Goal: Task Accomplishment & Management: Use online tool/utility

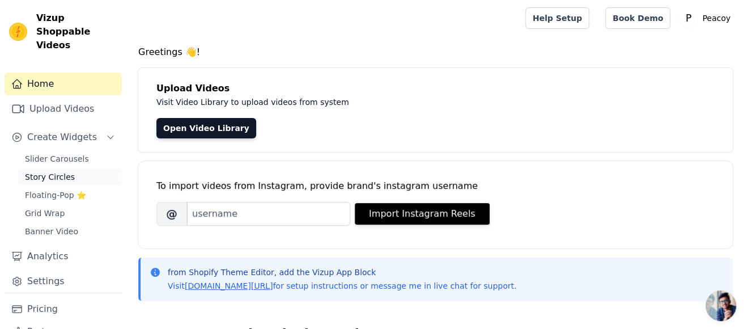
click at [54, 171] on span "Story Circles" at bounding box center [50, 176] width 50 height 11
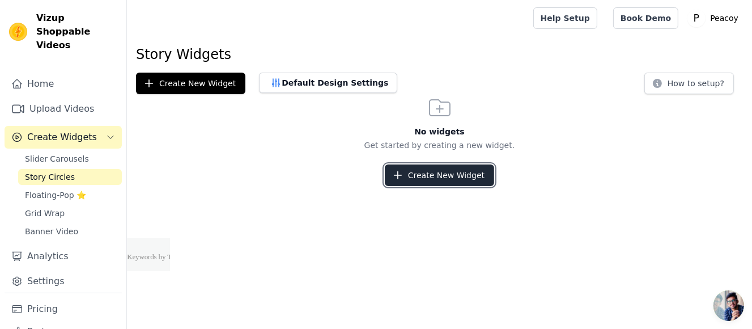
click at [453, 179] on button "Create New Widget" at bounding box center [439, 175] width 109 height 22
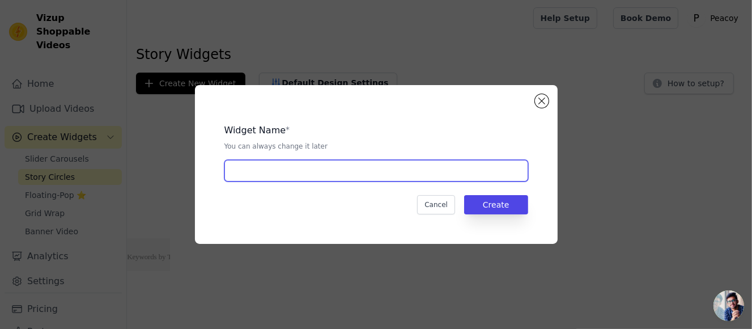
click at [287, 165] on input "text" at bounding box center [376, 171] width 304 height 22
type input "c"
type input "product circle videos"
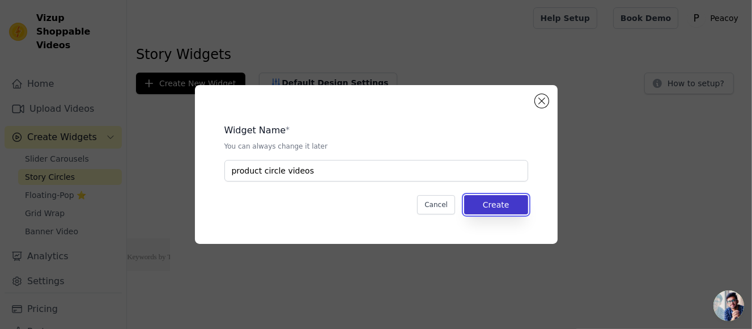
click at [509, 208] on button "Create" at bounding box center [496, 204] width 64 height 19
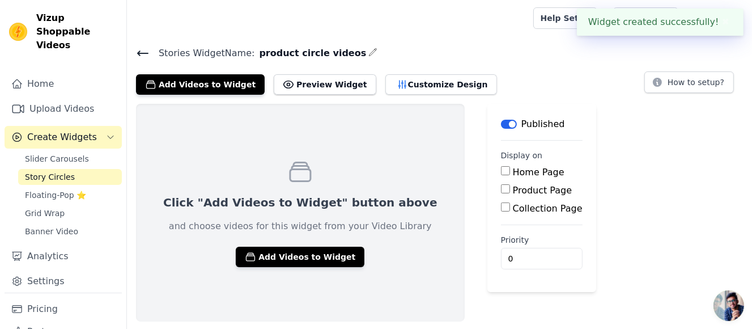
click at [513, 188] on label "Product Page" at bounding box center [542, 190] width 59 height 11
click at [510, 188] on input "Product Page" at bounding box center [505, 188] width 9 height 9
checkbox input "true"
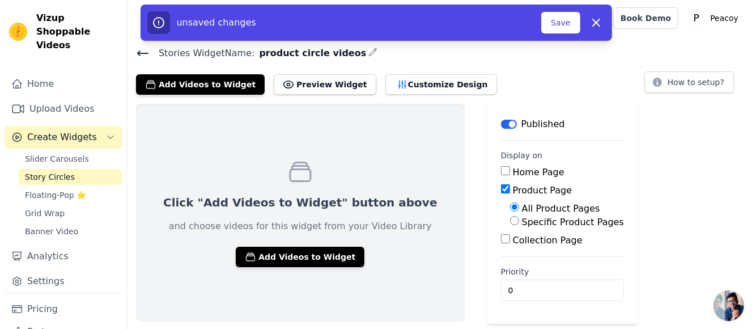
click at [522, 226] on label "Specific Product Pages" at bounding box center [573, 221] width 102 height 11
click at [517, 225] on input "Specific Product Pages" at bounding box center [514, 220] width 9 height 9
radio input "true"
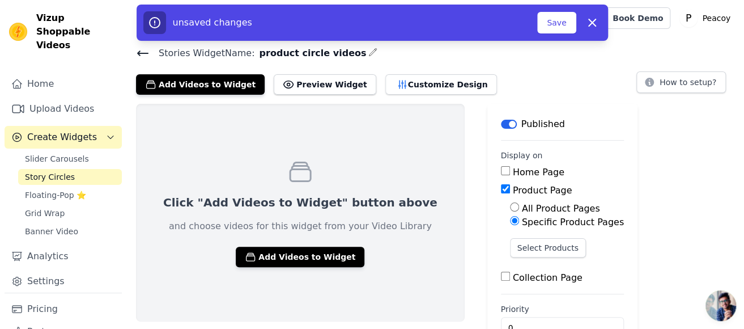
click at [537, 206] on label "All Product Pages" at bounding box center [561, 208] width 78 height 11
click at [519, 206] on input "All Product Pages" at bounding box center [514, 206] width 9 height 9
radio input "true"
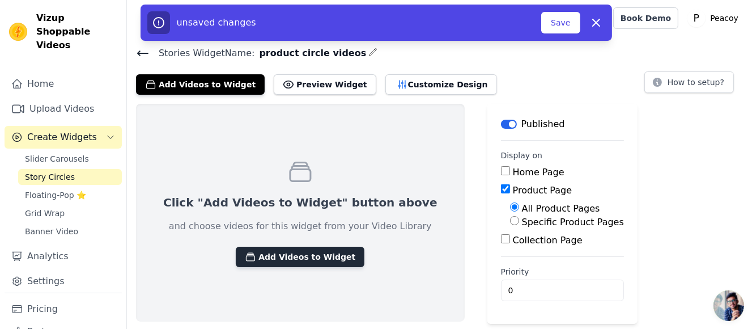
click at [283, 261] on button "Add Videos to Widget" at bounding box center [300, 256] width 129 height 20
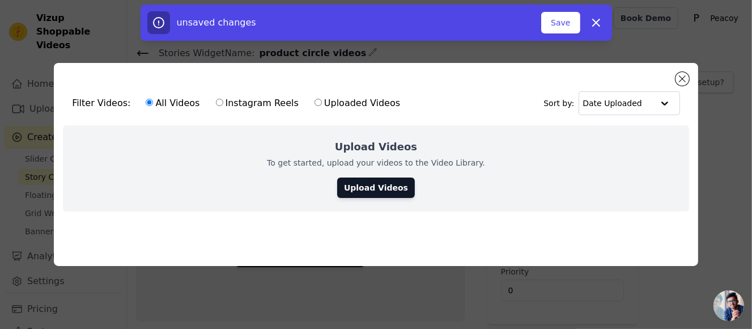
click at [240, 101] on label "Instagram Reels" at bounding box center [257, 103] width 84 height 15
click at [223, 101] on input "Instagram Reels" at bounding box center [219, 102] width 7 height 7
radio input "true"
click at [347, 100] on label "Uploaded Videos" at bounding box center [357, 103] width 87 height 15
click at [322, 100] on input "Uploaded Videos" at bounding box center [317, 102] width 7 height 7
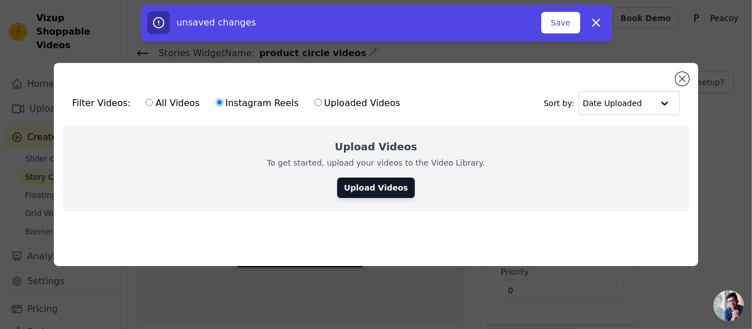
radio input "true"
click at [260, 99] on label "Instagram Reels" at bounding box center [257, 103] width 84 height 15
click at [223, 99] on input "Instagram Reels" at bounding box center [219, 102] width 7 height 7
radio input "true"
click at [388, 182] on link "Upload Videos" at bounding box center [376, 187] width 78 height 20
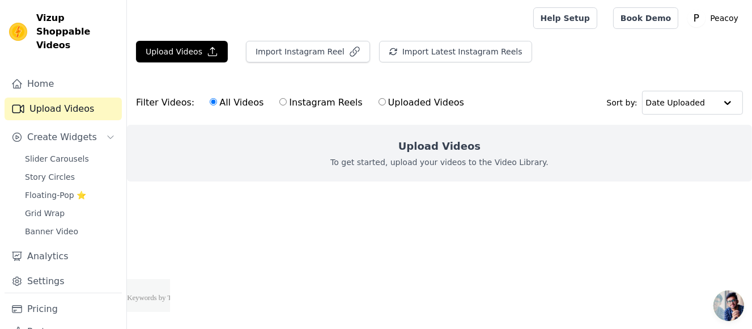
click at [301, 100] on label "Instagram Reels" at bounding box center [321, 102] width 84 height 15
click at [287, 100] on input "Instagram Reels" at bounding box center [282, 101] width 7 height 7
radio input "true"
click at [474, 150] on div "Upload Videos To get started, upload your videos to the Video Library." at bounding box center [439, 153] width 625 height 57
click at [401, 105] on label "Uploaded Videos" at bounding box center [421, 102] width 87 height 15
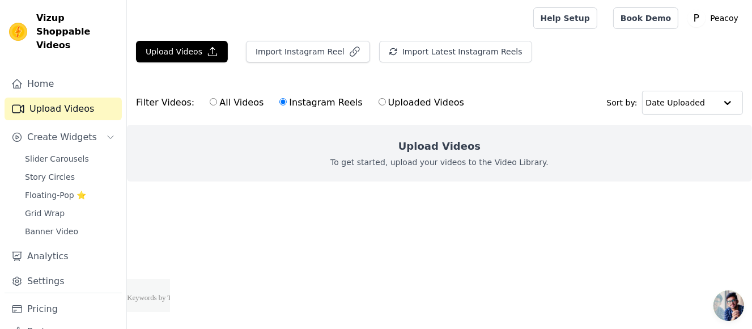
click at [386, 105] on input "Uploaded Videos" at bounding box center [381, 101] width 7 height 7
radio input "true"
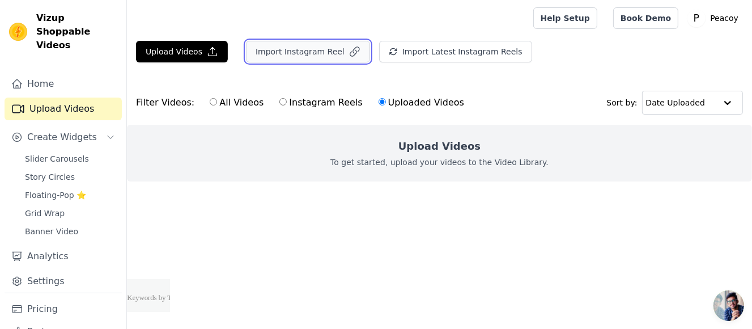
click at [328, 57] on button "Import Instagram Reel" at bounding box center [308, 52] width 124 height 22
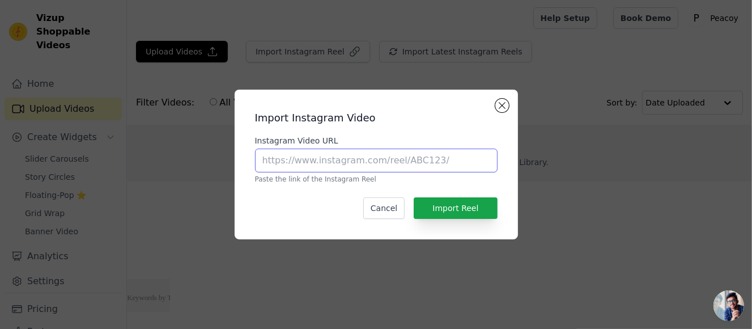
click at [416, 165] on input "Instagram Video URL" at bounding box center [376, 160] width 243 height 24
paste input "https://www.instagram.com/reel/DNDjxJtvSVX/"
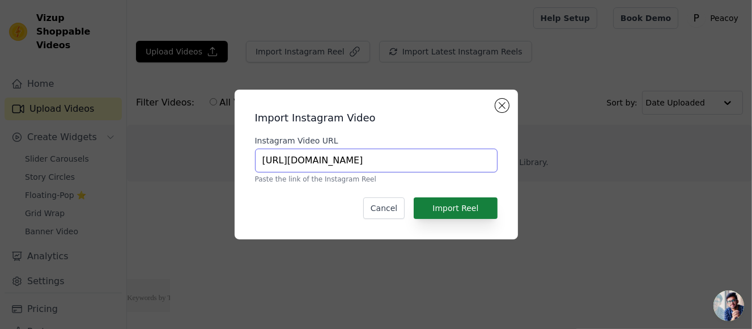
type input "https://www.instagram.com/reel/DNDjxJtvSVX/"
click at [482, 207] on button "Import Reel" at bounding box center [455, 208] width 83 height 22
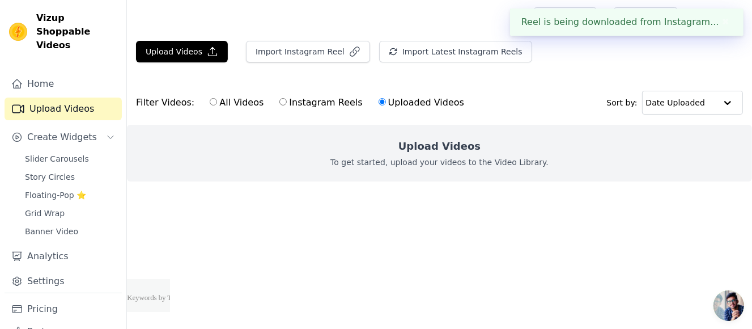
click at [299, 100] on label "Instagram Reels" at bounding box center [321, 102] width 84 height 15
click at [287, 100] on input "Instagram Reels" at bounding box center [282, 101] width 7 height 7
radio input "true"
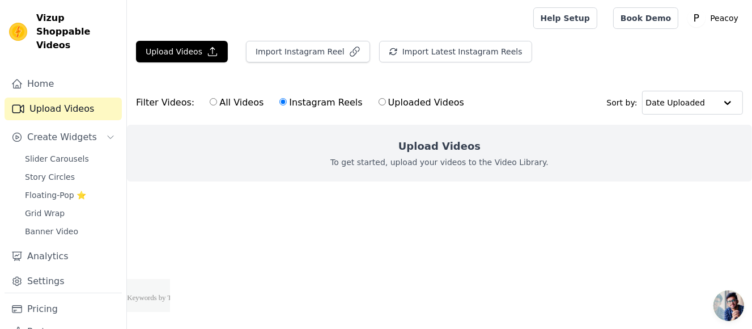
click at [424, 105] on label "Uploaded Videos" at bounding box center [421, 102] width 87 height 15
click at [386, 105] on input "Uploaded Videos" at bounding box center [381, 101] width 7 height 7
radio input "true"
click at [66, 73] on link "Home" at bounding box center [63, 84] width 117 height 23
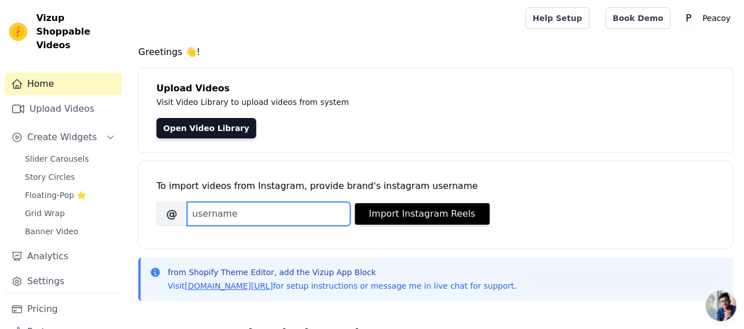
click at [241, 212] on input "Brand's Instagram Username" at bounding box center [268, 214] width 163 height 24
click at [265, 212] on input "Brand's Instagram Username" at bounding box center [268, 214] width 163 height 24
paste input "ik0h0."
type input "ik0h0"
drag, startPoint x: 227, startPoint y: 212, endPoint x: 176, endPoint y: 210, distance: 51.6
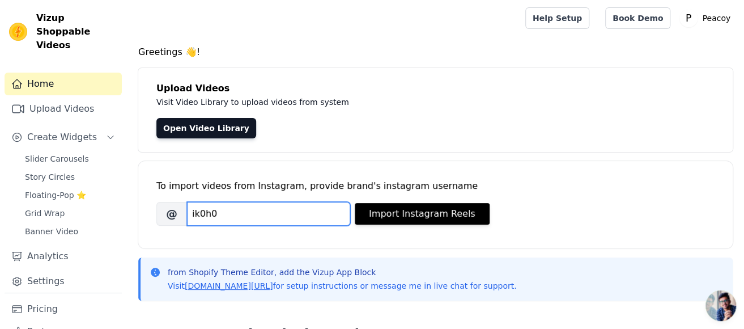
click at [176, 210] on div "@ ik0h0" at bounding box center [253, 214] width 194 height 24
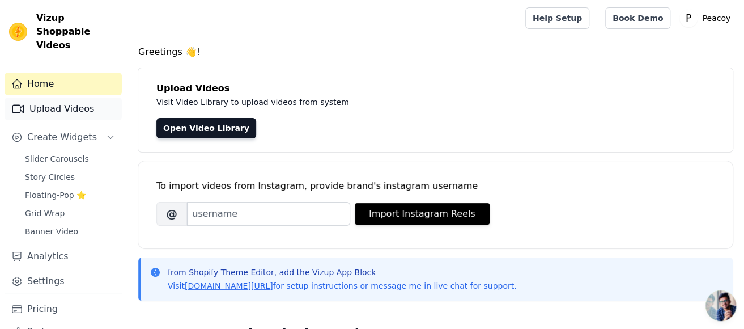
click at [63, 97] on link "Upload Videos" at bounding box center [63, 108] width 117 height 23
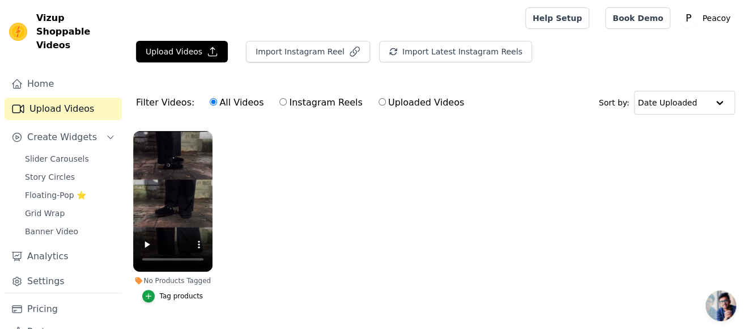
click at [305, 107] on label "Instagram Reels" at bounding box center [321, 102] width 84 height 15
click at [287, 105] on input "Instagram Reels" at bounding box center [282, 101] width 7 height 7
radio input "true"
click at [57, 153] on span "Slider Carousels" at bounding box center [57, 158] width 64 height 11
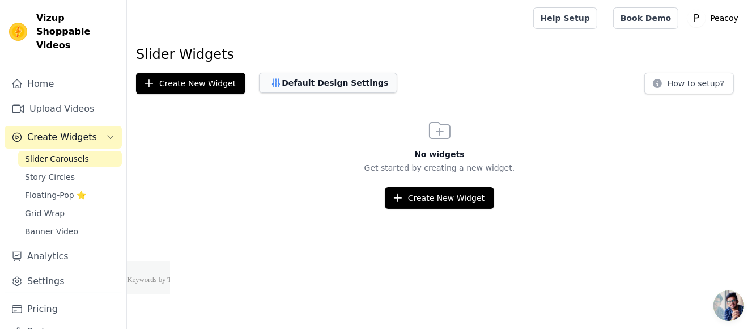
click at [321, 91] on button "Default Design Settings" at bounding box center [328, 83] width 138 height 20
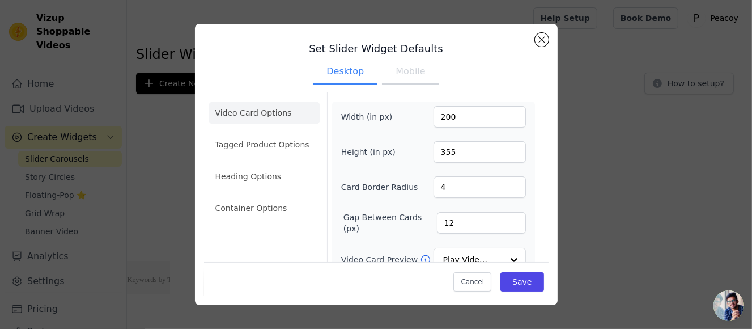
click at [551, 37] on div "Set Slider Widget Defaults Desktop Mobile Video Card Options Tagged Product Opt…" at bounding box center [376, 164] width 363 height 281
click at [543, 38] on button "Close modal" at bounding box center [542, 40] width 14 height 14
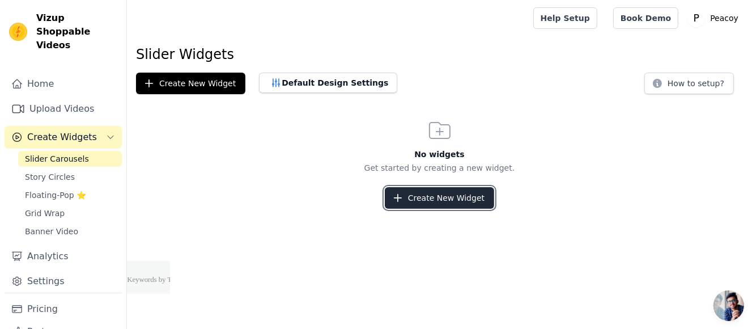
click at [436, 203] on button "Create New Widget" at bounding box center [439, 198] width 109 height 22
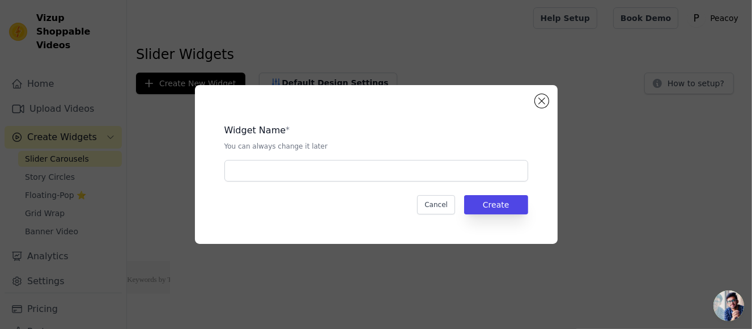
click at [548, 102] on div "Widget Name * You can always change it later Cancel Create" at bounding box center [376, 164] width 363 height 159
click at [541, 102] on button "Close modal" at bounding box center [542, 101] width 14 height 14
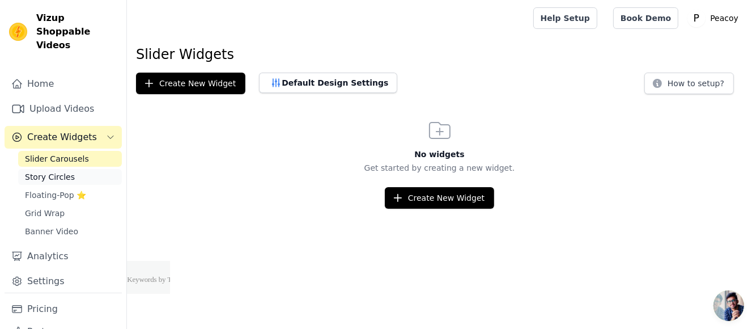
click at [62, 171] on span "Story Circles" at bounding box center [50, 176] width 50 height 11
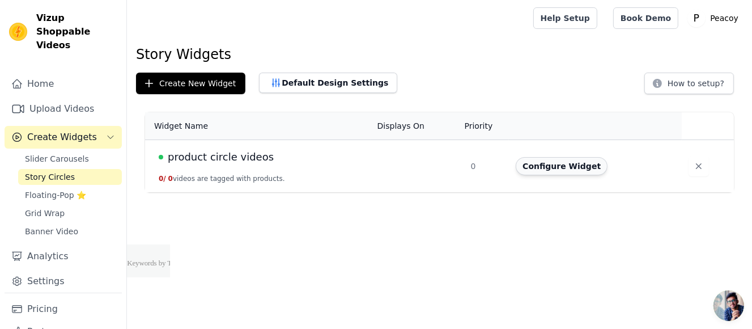
click at [567, 165] on button "Configure Widget" at bounding box center [562, 166] width 92 height 18
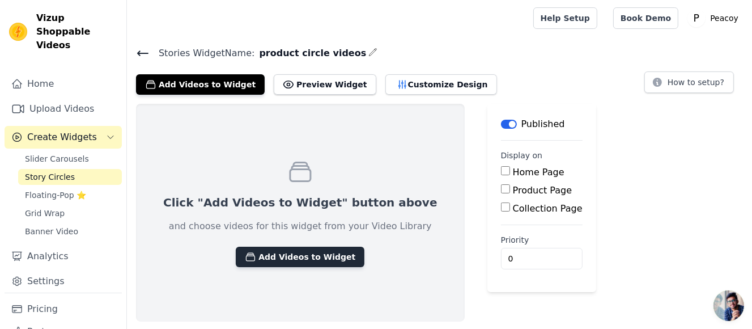
click at [292, 248] on button "Add Videos to Widget" at bounding box center [300, 256] width 129 height 20
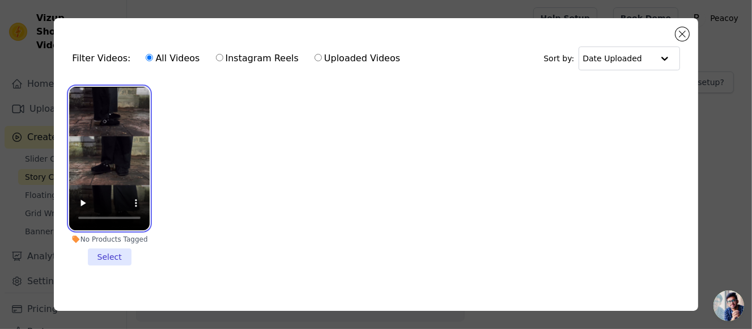
click at [127, 138] on video at bounding box center [109, 158] width 80 height 143
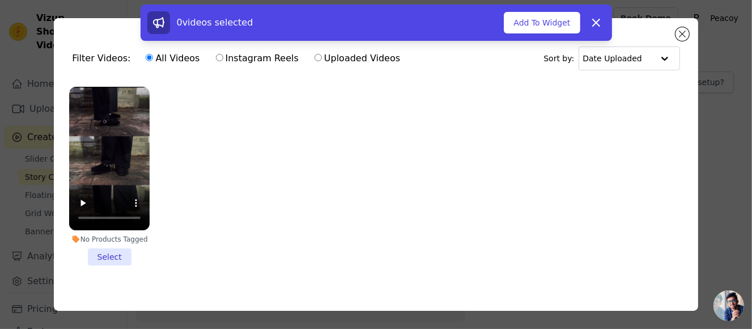
click at [117, 260] on li "No Products Tagged Select" at bounding box center [109, 176] width 80 height 178
click at [0, 0] on input "No Products Tagged Select" at bounding box center [0, 0] width 0 height 0
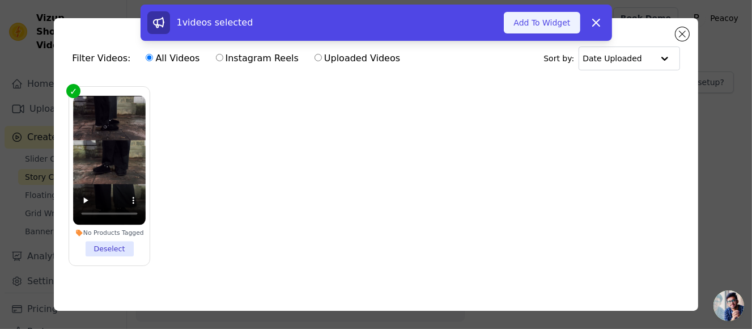
click at [542, 23] on button "Add To Widget" at bounding box center [542, 23] width 76 height 22
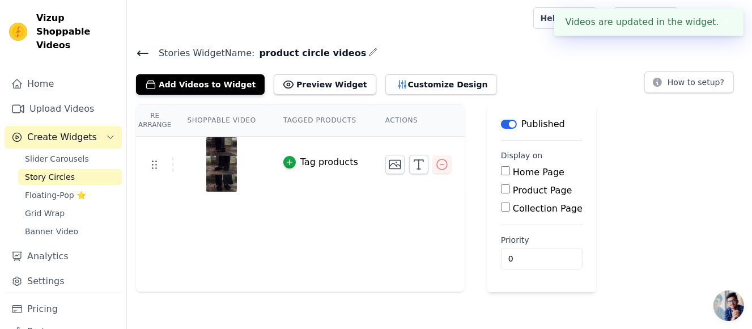
click at [534, 188] on label "Product Page" at bounding box center [542, 190] width 59 height 11
click at [510, 188] on input "Product Page" at bounding box center [505, 188] width 9 height 9
checkbox input "true"
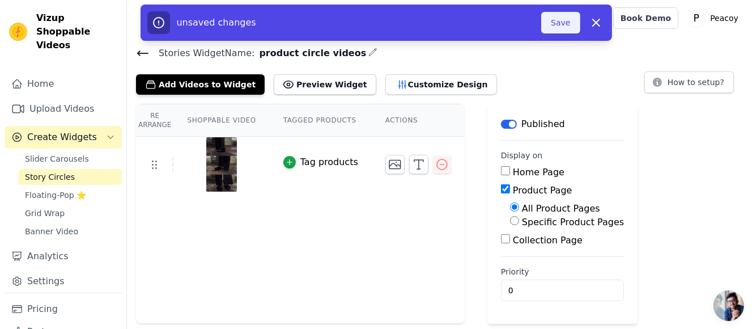
click at [562, 23] on button "Save" at bounding box center [560, 23] width 39 height 22
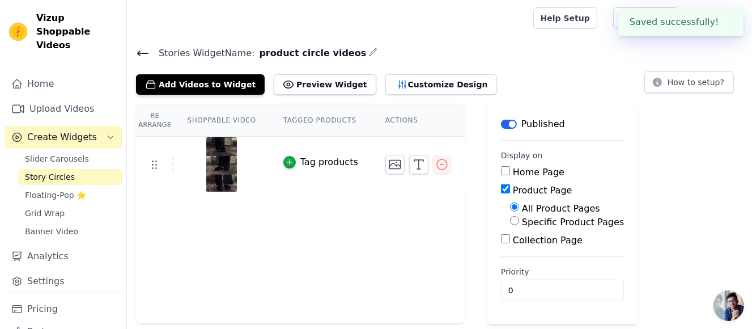
click at [722, 19] on button "✖" at bounding box center [725, 22] width 13 height 14
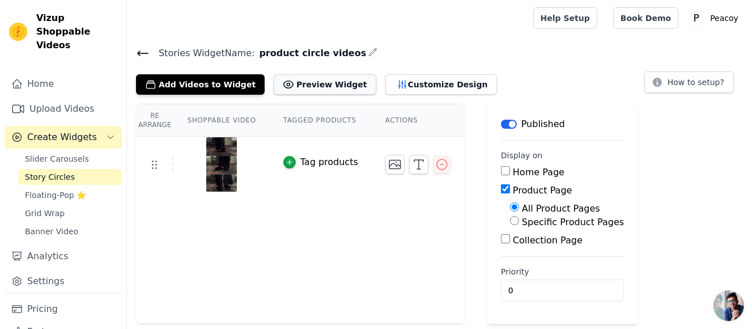
click at [308, 85] on button "Preview Widget" at bounding box center [325, 84] width 102 height 20
click at [79, 153] on span "Slider Carousels" at bounding box center [57, 158] width 64 height 11
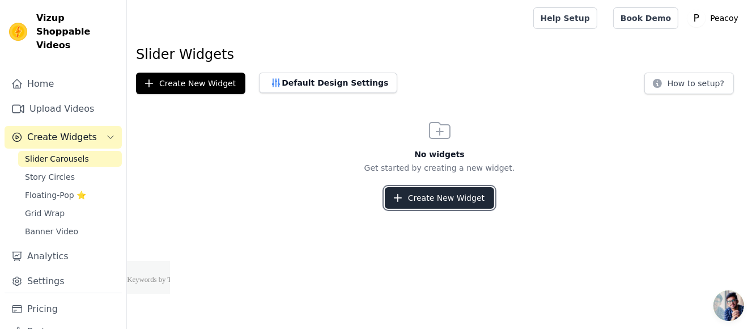
click at [459, 202] on button "Create New Widget" at bounding box center [439, 198] width 109 height 22
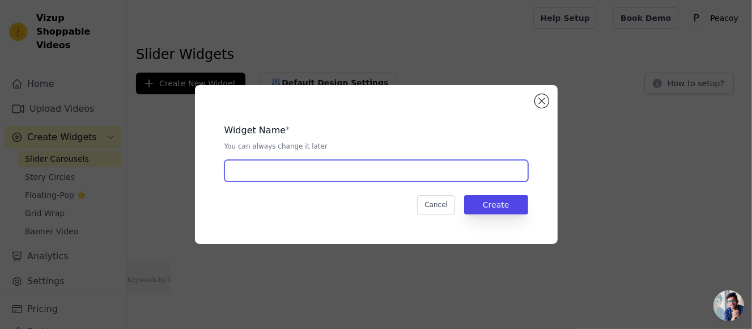
click at [325, 171] on input "text" at bounding box center [376, 171] width 304 height 22
type input "collection slider"
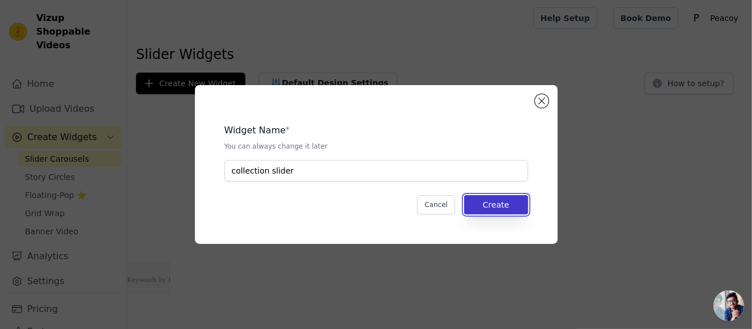
click at [514, 210] on button "Create" at bounding box center [496, 204] width 64 height 19
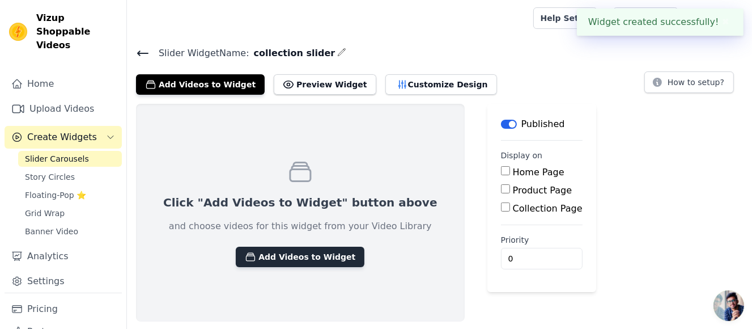
click at [283, 248] on button "Add Videos to Widget" at bounding box center [300, 256] width 129 height 20
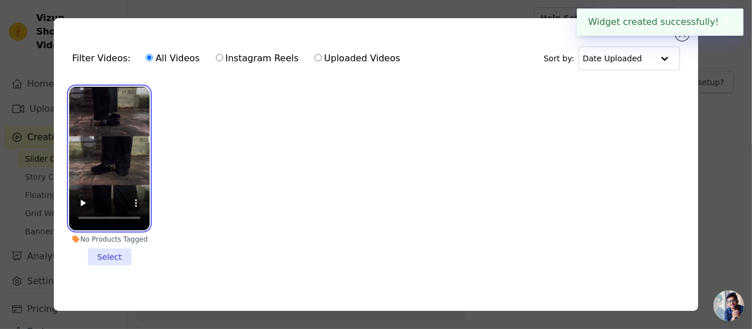
click at [116, 156] on video at bounding box center [109, 158] width 80 height 143
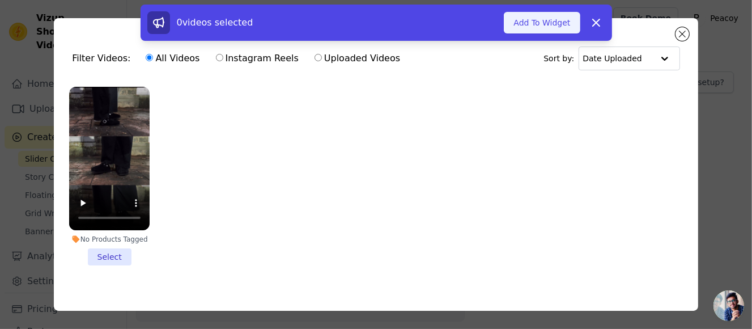
click at [551, 22] on button "Add To Widget" at bounding box center [542, 23] width 76 height 22
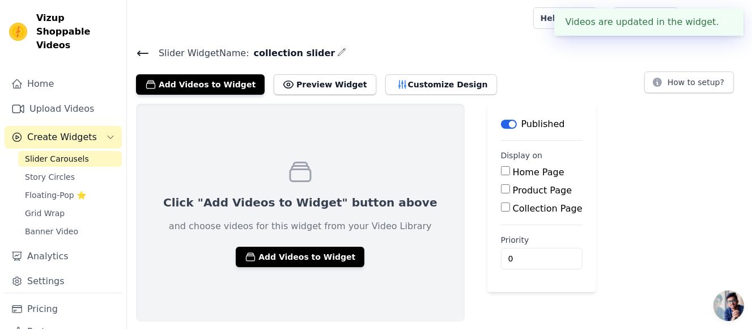
click at [513, 209] on label "Collection Page" at bounding box center [548, 208] width 70 height 11
click at [501, 209] on input "Collection Page" at bounding box center [505, 206] width 9 height 9
checkbox input "true"
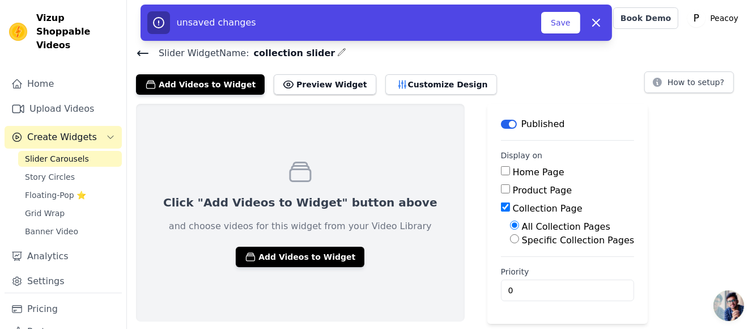
click at [634, 231] on div "Click "Add Videos to Widget" button above and choose videos for this widget fro…" at bounding box center [439, 214] width 625 height 220
click at [559, 24] on button "Save" at bounding box center [560, 23] width 39 height 22
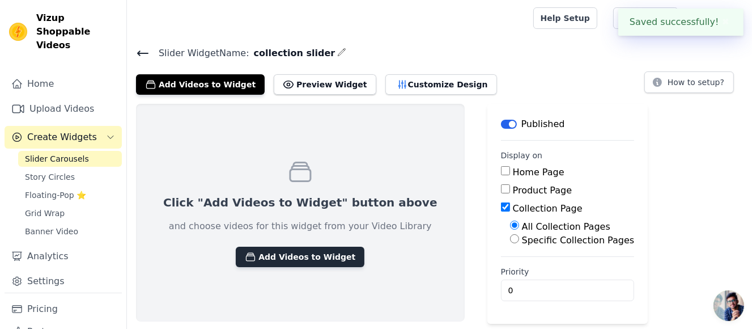
click at [304, 254] on button "Add Videos to Widget" at bounding box center [300, 256] width 129 height 20
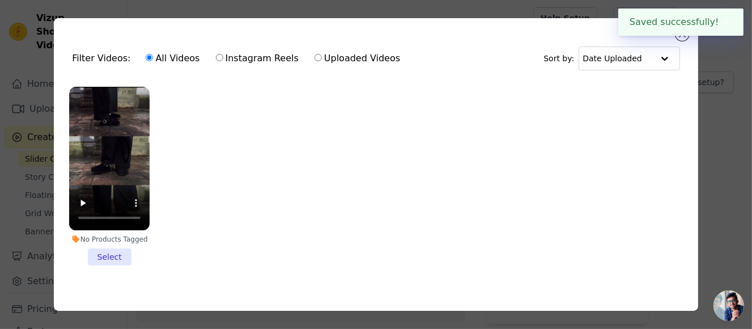
click at [107, 255] on li "No Products Tagged Select" at bounding box center [109, 176] width 80 height 178
click at [0, 0] on input "No Products Tagged Select" at bounding box center [0, 0] width 0 height 0
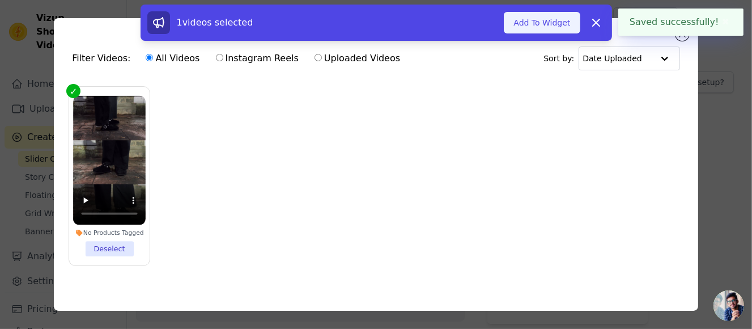
click at [541, 18] on button "Add To Widget" at bounding box center [542, 23] width 76 height 22
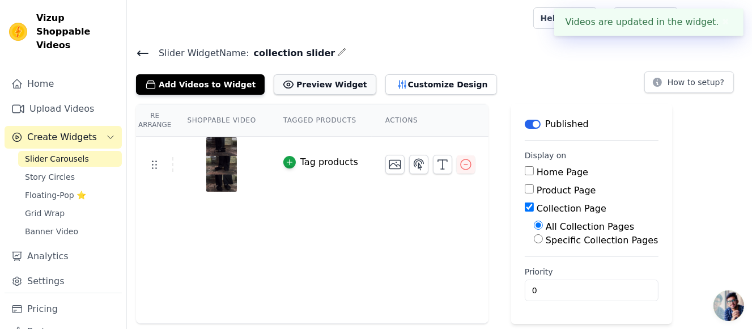
click at [295, 86] on button "Preview Widget" at bounding box center [325, 84] width 102 height 20
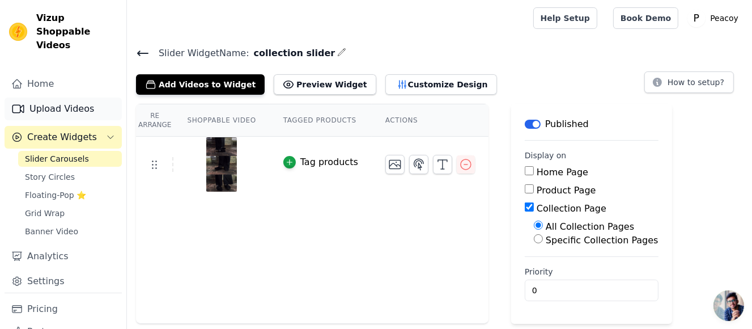
click at [65, 98] on link "Upload Videos" at bounding box center [63, 108] width 117 height 23
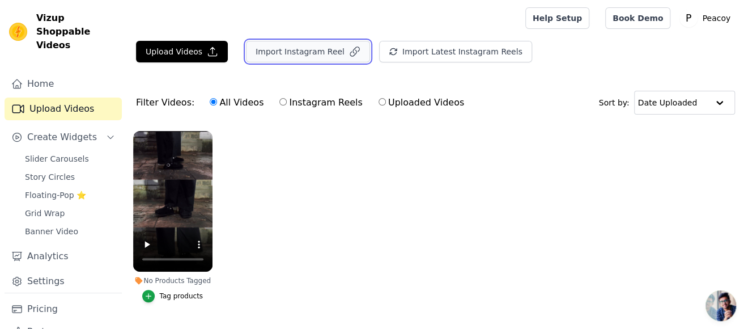
click at [295, 49] on button "Import Instagram Reel" at bounding box center [308, 52] width 124 height 22
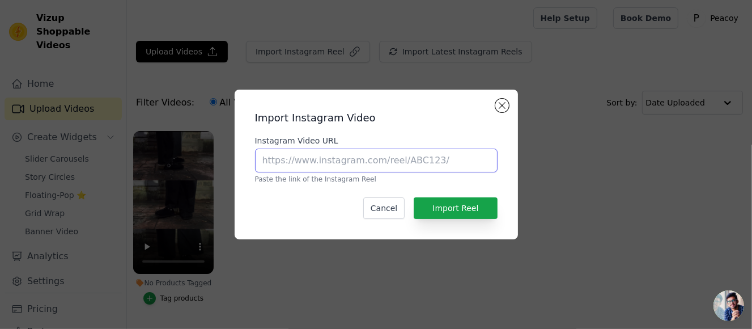
click at [366, 161] on input "Instagram Video URL" at bounding box center [376, 160] width 243 height 24
paste input "https://www.instagram.com/reel/DNA2exVpMGu/"
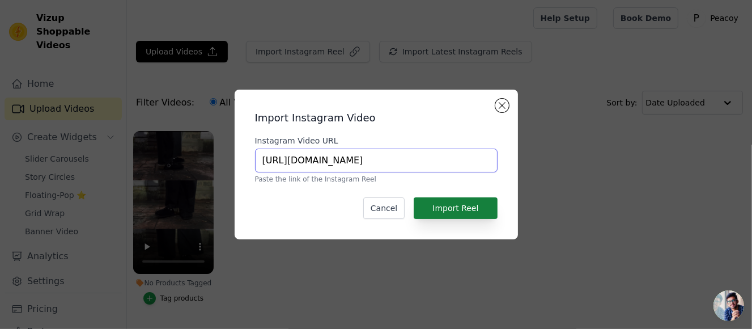
type input "https://www.instagram.com/reel/DNA2exVpMGu/"
click at [456, 206] on button "Import Reel" at bounding box center [455, 208] width 83 height 22
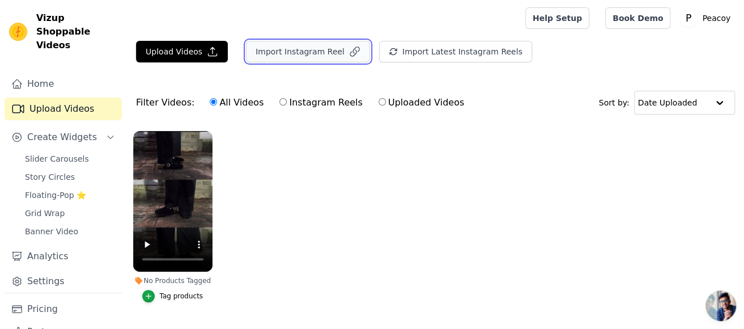
click at [313, 54] on button "Import Instagram Reel" at bounding box center [308, 52] width 124 height 22
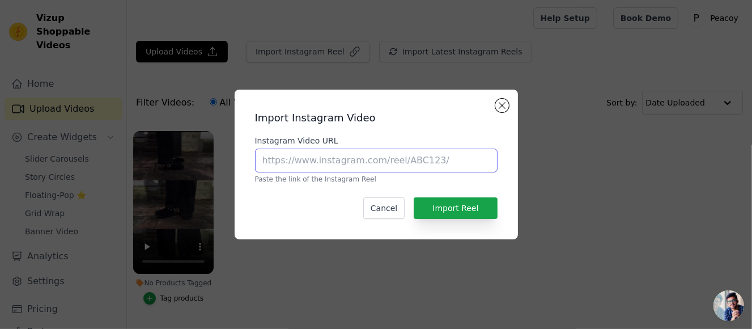
click at [361, 158] on input "Instagram Video URL" at bounding box center [376, 160] width 243 height 24
paste input "https://www.instagram.com/reel/DLwZqz5xg7q/"
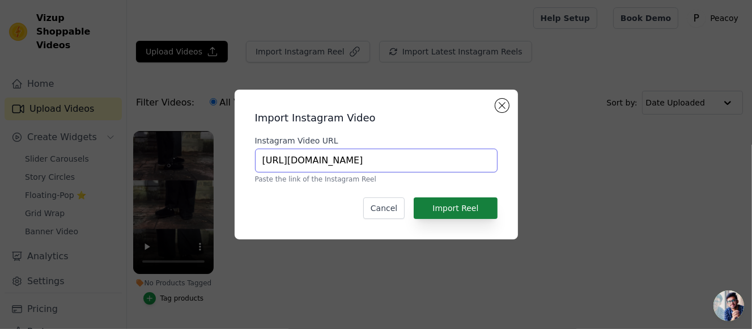
type input "https://www.instagram.com/reel/DLwZqz5xg7q/"
click at [461, 208] on button "Import Reel" at bounding box center [455, 208] width 83 height 22
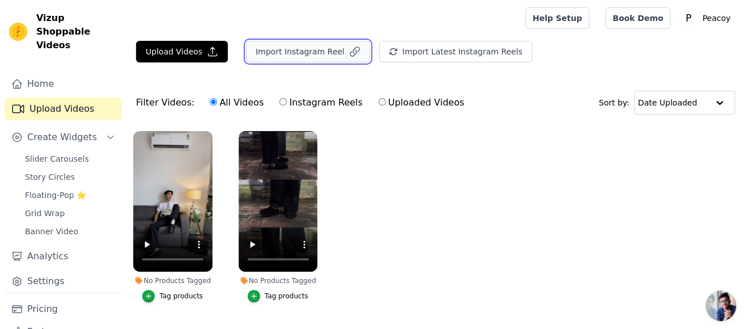
click at [314, 58] on button "Import Instagram Reel" at bounding box center [308, 52] width 124 height 22
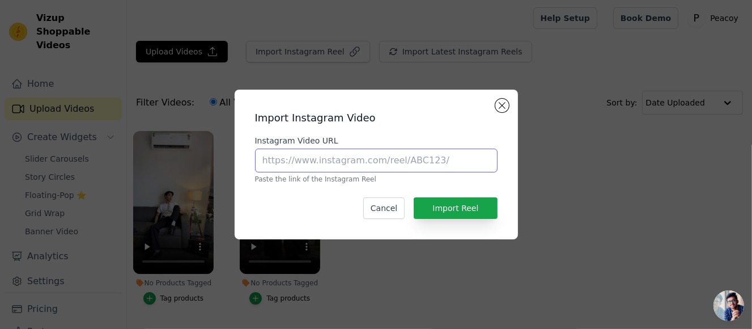
click at [390, 148] on input "Instagram Video URL" at bounding box center [376, 160] width 243 height 24
paste input "https://www.instagram.com/reel/DL2Ei-LvOda/"
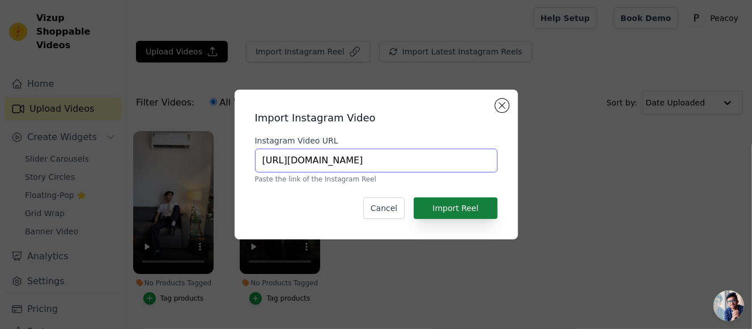
type input "https://www.instagram.com/reel/DL2Ei-LvOda/"
click at [461, 207] on button "Import Reel" at bounding box center [455, 208] width 83 height 22
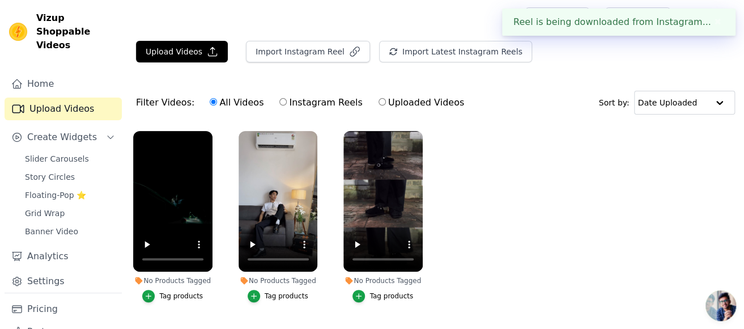
click at [523, 172] on ul "No Products Tagged Tag products No Products Tagged Tag products No Products Tag…" at bounding box center [435, 228] width 617 height 206
drag, startPoint x: 56, startPoint y: 148, endPoint x: 105, endPoint y: 148, distance: 49.9
click at [56, 153] on span "Slider Carousels" at bounding box center [57, 158] width 64 height 11
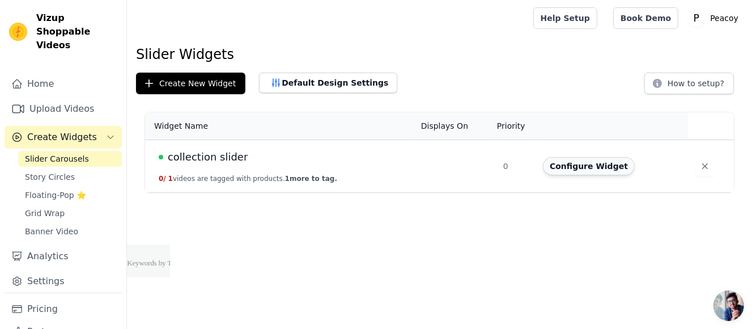
click at [576, 169] on button "Configure Widget" at bounding box center [589, 166] width 92 height 18
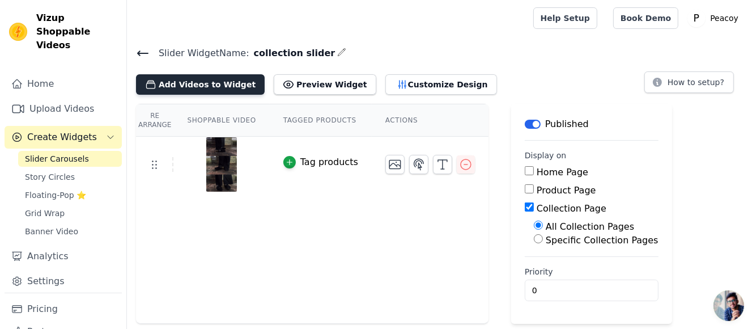
click at [201, 82] on button "Add Videos to Widget" at bounding box center [200, 84] width 129 height 20
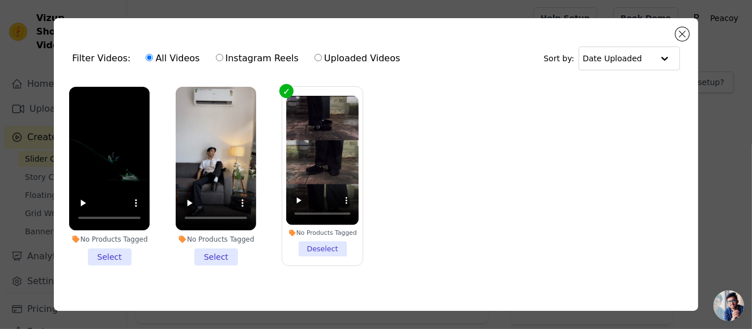
click at [118, 253] on li "No Products Tagged Select" at bounding box center [109, 176] width 80 height 178
click at [0, 0] on input "No Products Tagged Select" at bounding box center [0, 0] width 0 height 0
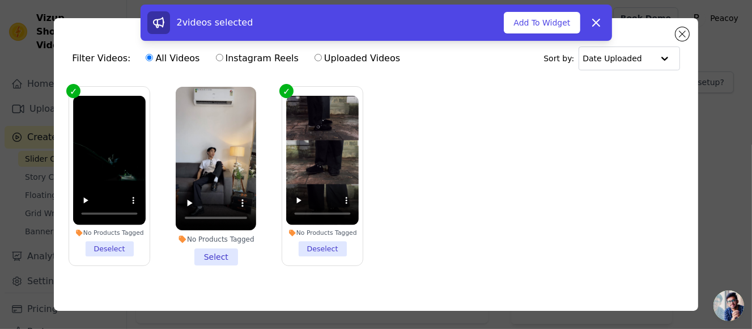
click at [206, 250] on li "No Products Tagged Select" at bounding box center [216, 176] width 80 height 178
click at [0, 0] on input "No Products Tagged Select" at bounding box center [0, 0] width 0 height 0
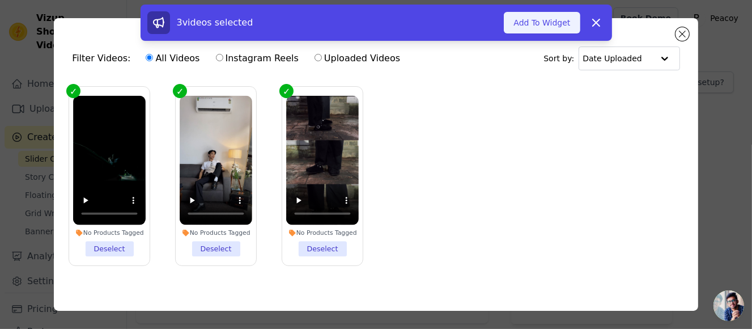
click at [534, 13] on button "Add To Widget" at bounding box center [542, 23] width 76 height 22
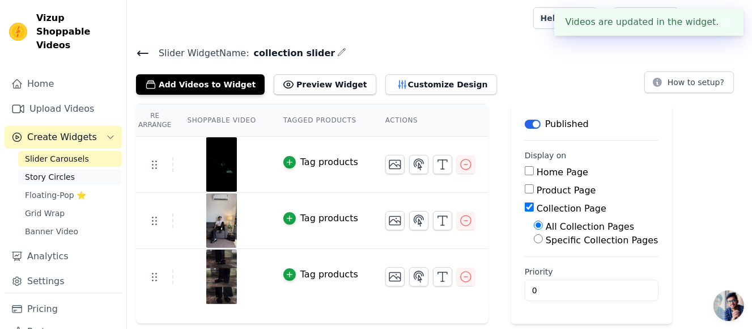
click at [47, 171] on span "Story Circles" at bounding box center [50, 176] width 50 height 11
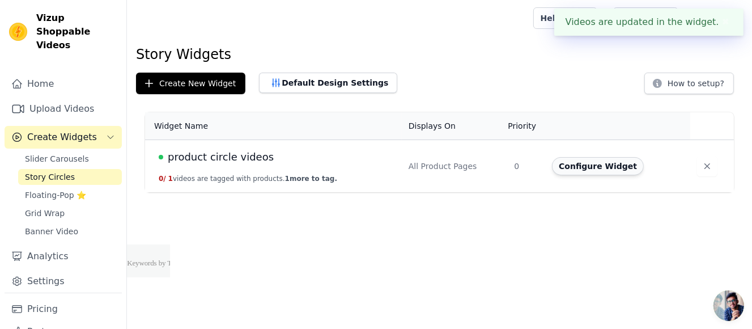
click at [609, 161] on button "Configure Widget" at bounding box center [598, 166] width 92 height 18
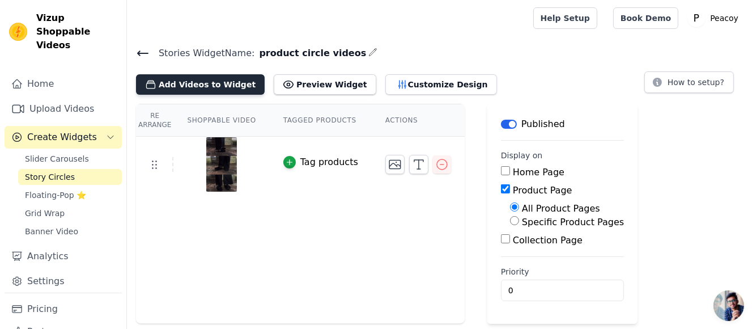
click at [209, 85] on button "Add Videos to Widget" at bounding box center [200, 84] width 129 height 20
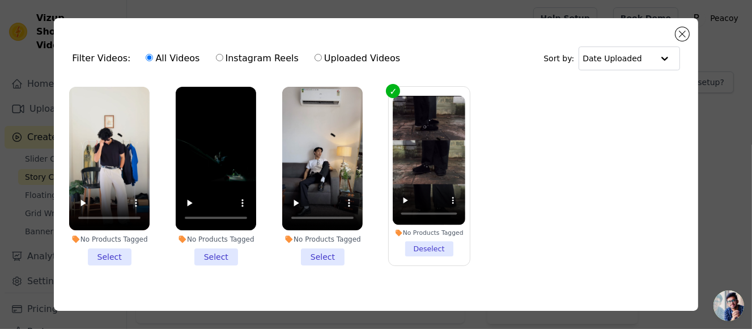
click at [103, 253] on li "No Products Tagged Select" at bounding box center [109, 176] width 80 height 178
click at [0, 0] on input "No Products Tagged Select" at bounding box center [0, 0] width 0 height 0
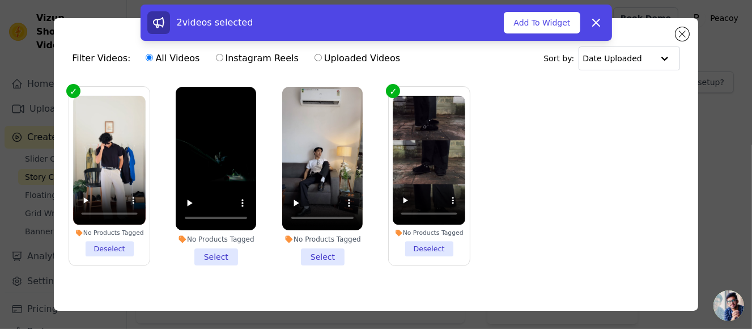
drag, startPoint x: 214, startPoint y: 248, endPoint x: 286, endPoint y: 254, distance: 72.2
click at [226, 250] on li "No Products Tagged Select" at bounding box center [216, 176] width 80 height 178
drag, startPoint x: 320, startPoint y: 254, endPoint x: 329, endPoint y: 254, distance: 8.5
click at [324, 254] on li "No Products Tagged Select" at bounding box center [322, 176] width 80 height 178
click at [335, 252] on li "No Products Tagged Select" at bounding box center [322, 176] width 80 height 178
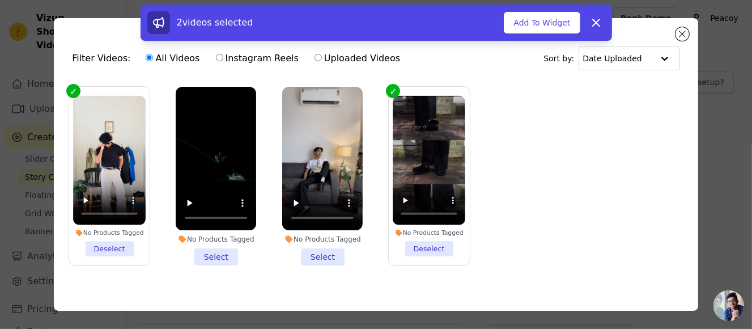
click at [0, 0] on input "No Products Tagged Select" at bounding box center [0, 0] width 0 height 0
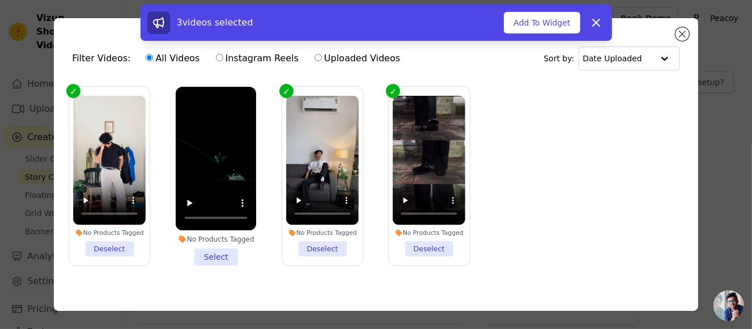
click at [218, 253] on li "No Products Tagged Select" at bounding box center [216, 176] width 80 height 178
click at [0, 0] on input "No Products Tagged Select" at bounding box center [0, 0] width 0 height 0
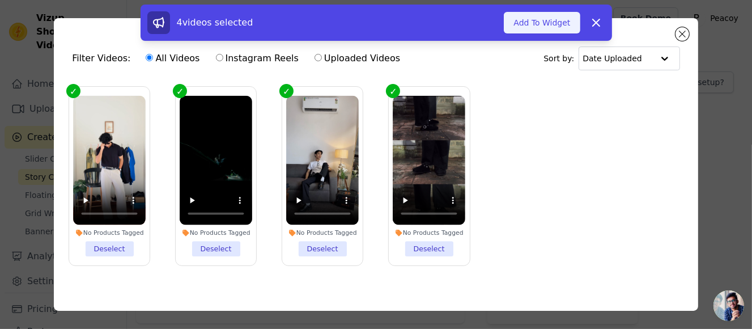
click at [549, 25] on button "Add To Widget" at bounding box center [542, 23] width 76 height 22
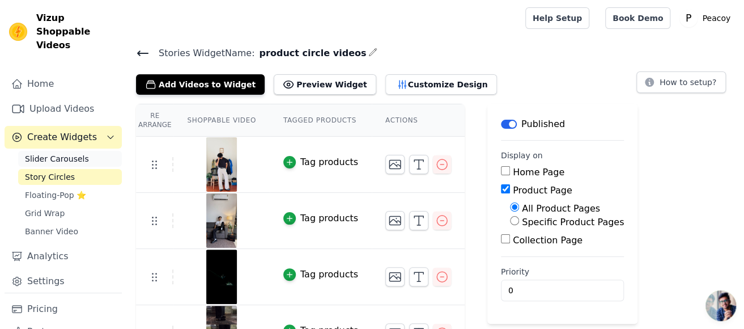
click at [83, 151] on link "Slider Carousels" at bounding box center [70, 159] width 104 height 16
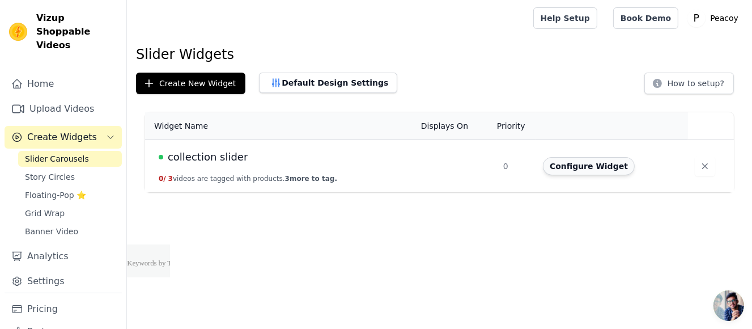
click at [593, 165] on button "Configure Widget" at bounding box center [589, 166] width 92 height 18
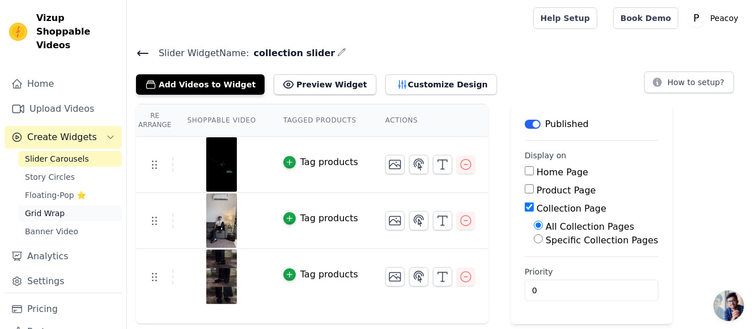
drag, startPoint x: 57, startPoint y: 198, endPoint x: 108, endPoint y: 197, distance: 51.6
click at [57, 207] on span "Grid Wrap" at bounding box center [45, 212] width 40 height 11
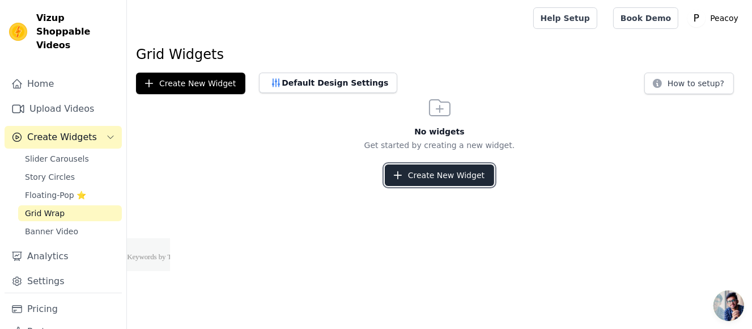
click at [457, 185] on button "Create New Widget" at bounding box center [439, 175] width 109 height 22
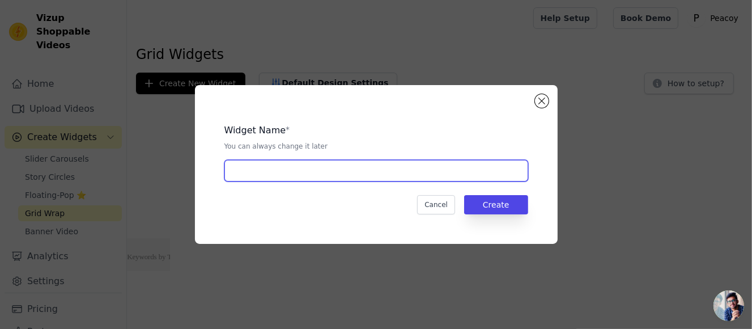
click at [331, 180] on input "text" at bounding box center [376, 171] width 304 height 22
click at [330, 172] on input "text" at bounding box center [376, 171] width 304 height 22
type input "video wrap"
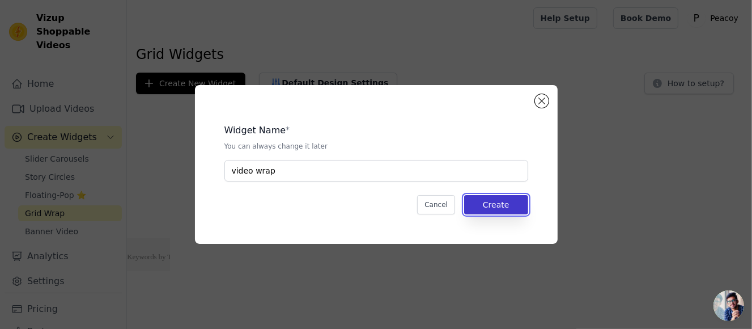
click at [486, 197] on button "Create" at bounding box center [496, 204] width 64 height 19
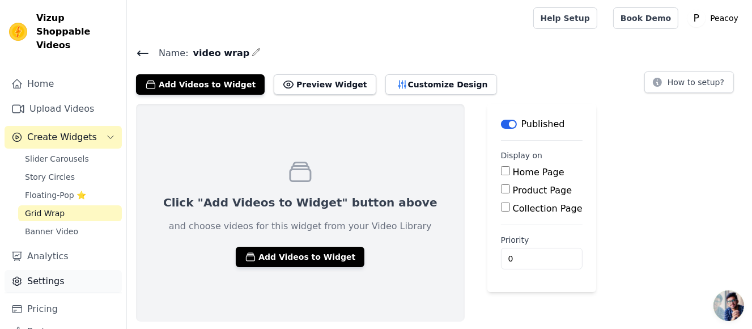
click at [61, 271] on link "Settings" at bounding box center [63, 281] width 117 height 23
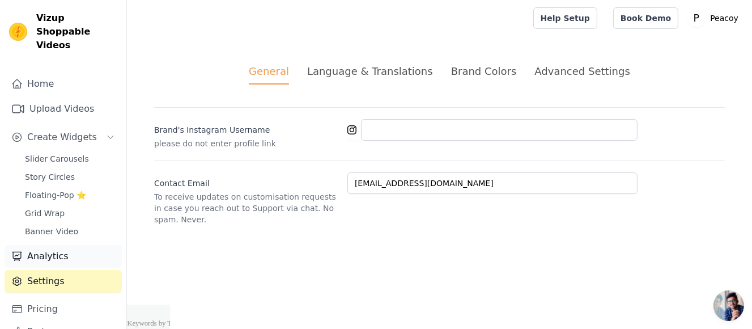
click at [56, 245] on link "Analytics" at bounding box center [63, 256] width 117 height 23
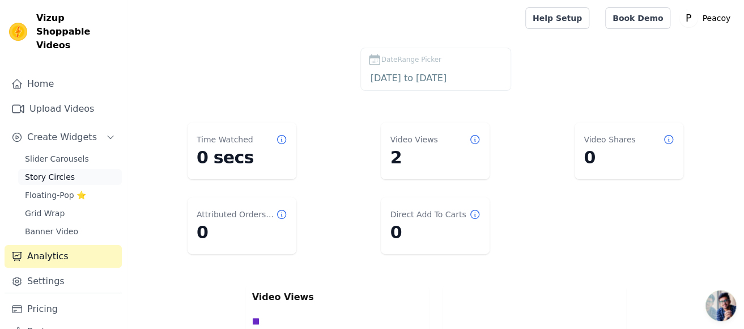
click at [63, 171] on span "Story Circles" at bounding box center [50, 176] width 50 height 11
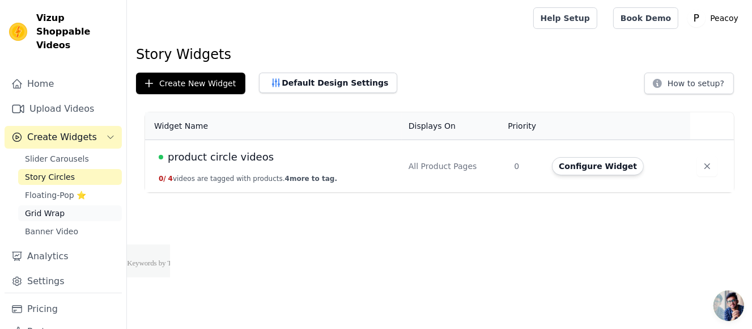
click at [63, 205] on link "Grid Wrap" at bounding box center [70, 213] width 104 height 16
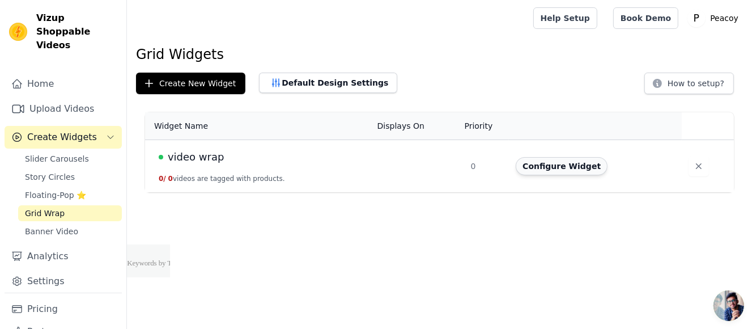
click at [563, 163] on button "Configure Widget" at bounding box center [562, 166] width 92 height 18
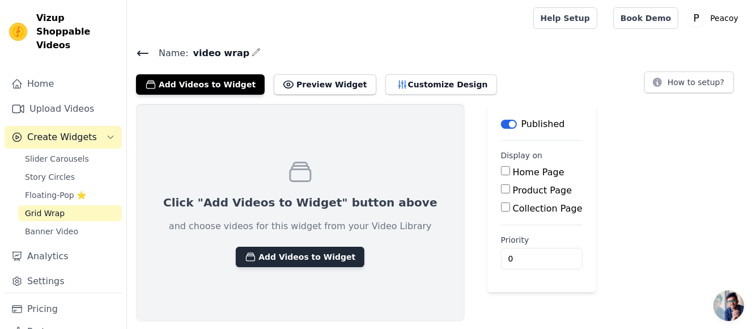
click at [309, 246] on button "Add Videos to Widget" at bounding box center [300, 256] width 129 height 20
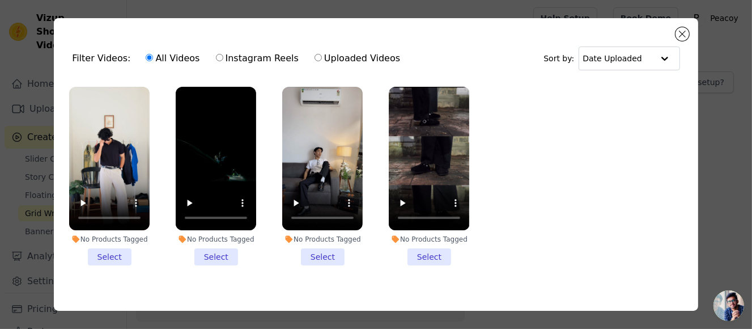
click at [107, 250] on li "No Products Tagged Select" at bounding box center [109, 176] width 80 height 178
click at [0, 0] on input "No Products Tagged Select" at bounding box center [0, 0] width 0 height 0
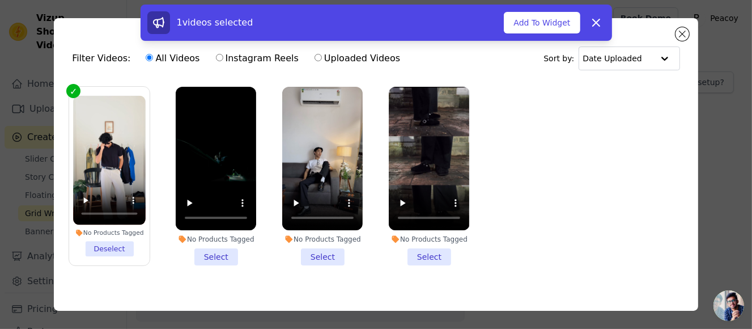
click at [209, 250] on li "No Products Tagged Select" at bounding box center [216, 176] width 80 height 178
click at [0, 0] on input "No Products Tagged Select" at bounding box center [0, 0] width 0 height 0
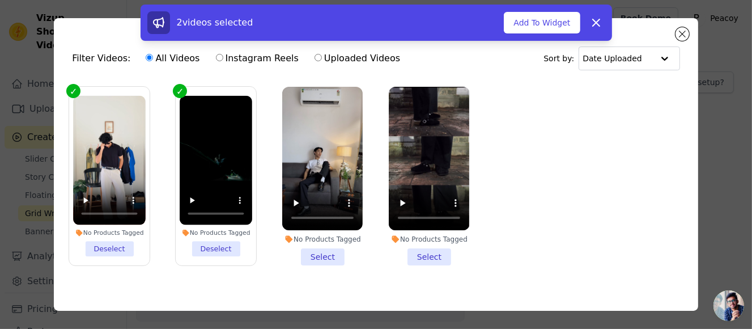
click at [335, 249] on li "No Products Tagged Select" at bounding box center [322, 176] width 80 height 178
click at [0, 0] on input "No Products Tagged Select" at bounding box center [0, 0] width 0 height 0
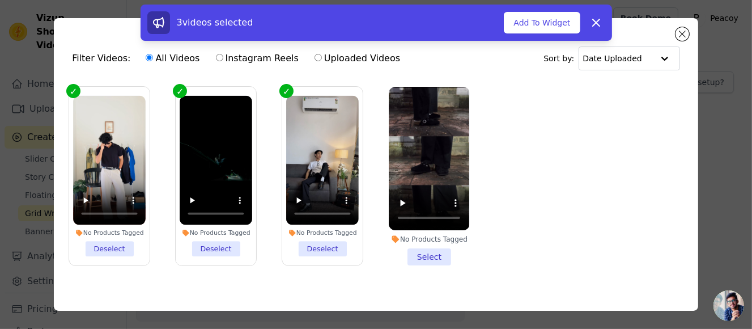
click at [432, 250] on li "No Products Tagged Select" at bounding box center [429, 176] width 80 height 178
click at [0, 0] on input "No Products Tagged Select" at bounding box center [0, 0] width 0 height 0
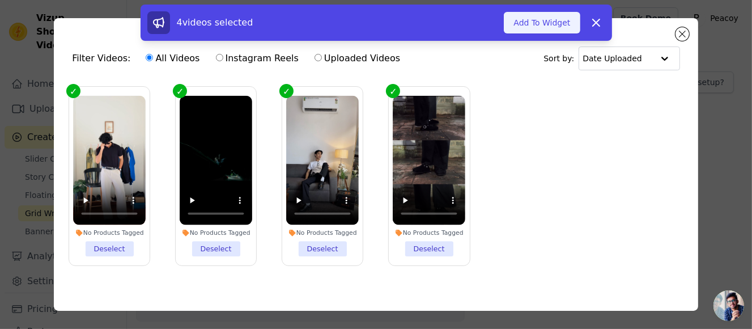
click at [543, 21] on button "Add To Widget" at bounding box center [542, 23] width 76 height 22
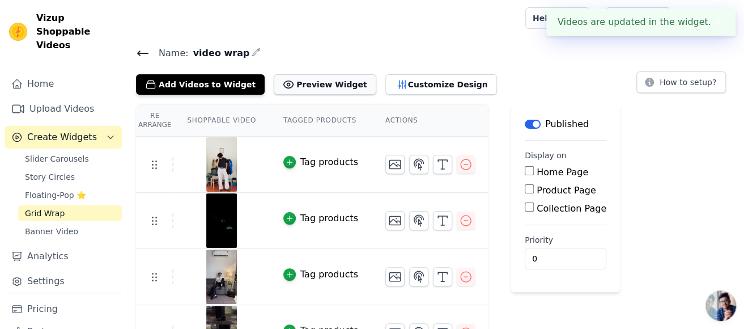
click at [282, 91] on button "Preview Widget" at bounding box center [325, 84] width 102 height 20
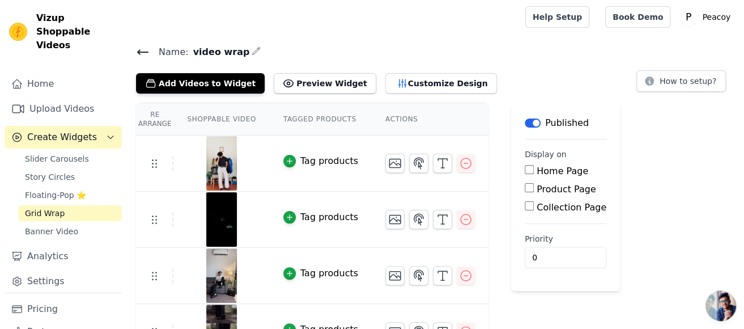
scroll to position [31, 0]
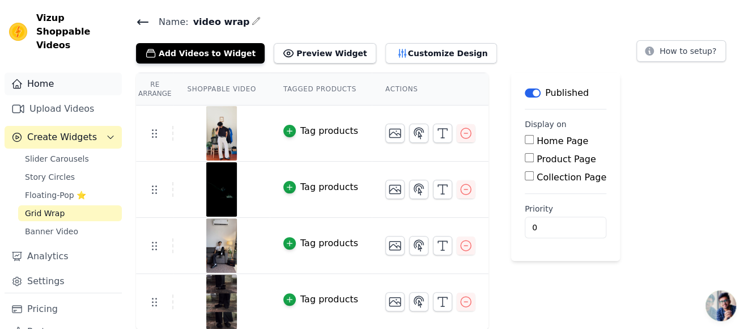
click at [70, 73] on link "Home" at bounding box center [63, 84] width 117 height 23
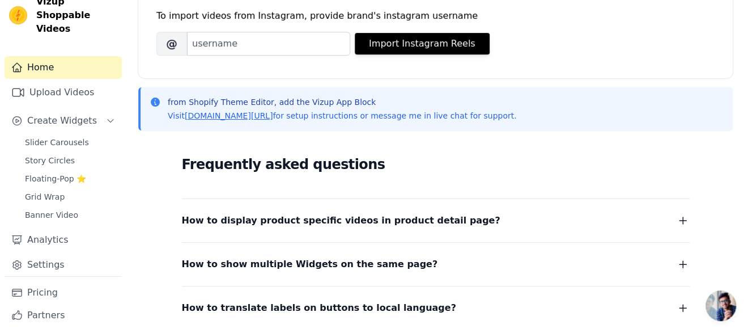
scroll to position [32, 0]
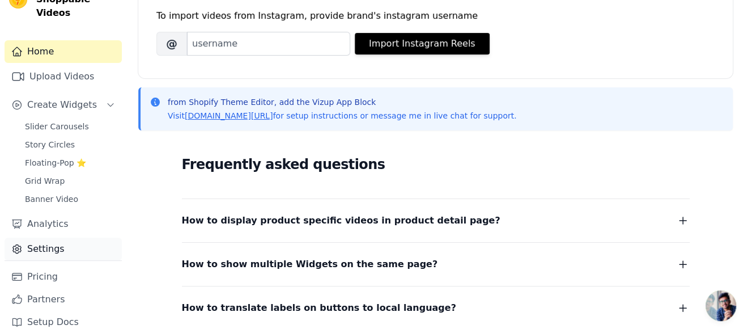
click at [67, 239] on link "Settings" at bounding box center [63, 248] width 117 height 23
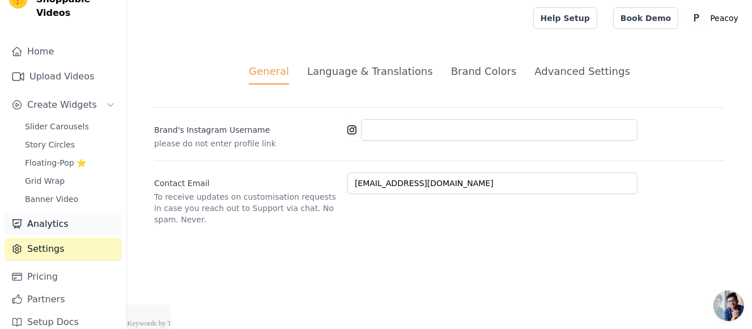
click at [51, 212] on link "Analytics" at bounding box center [63, 223] width 117 height 23
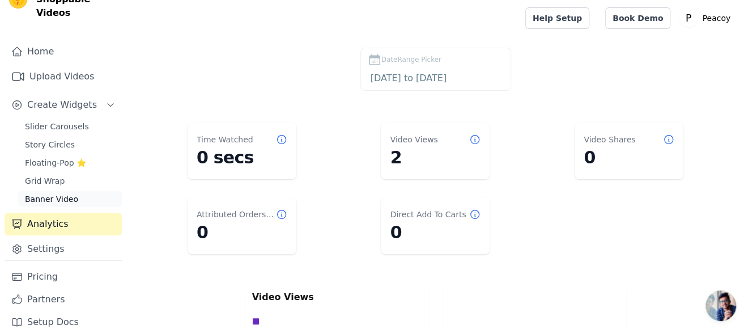
click at [65, 193] on span "Banner Video" at bounding box center [51, 198] width 53 height 11
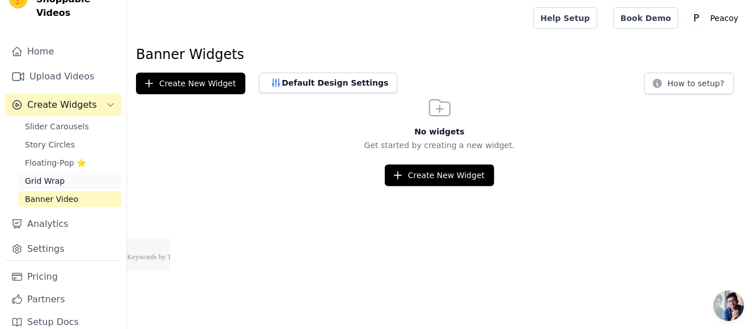
click at [58, 175] on span "Grid Wrap" at bounding box center [45, 180] width 40 height 11
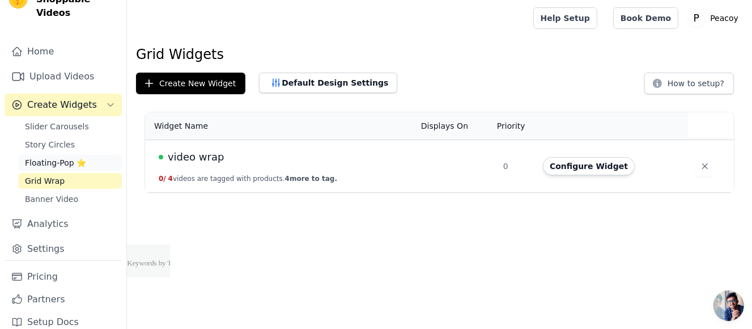
click at [53, 157] on span "Floating-Pop ⭐" at bounding box center [55, 162] width 61 height 11
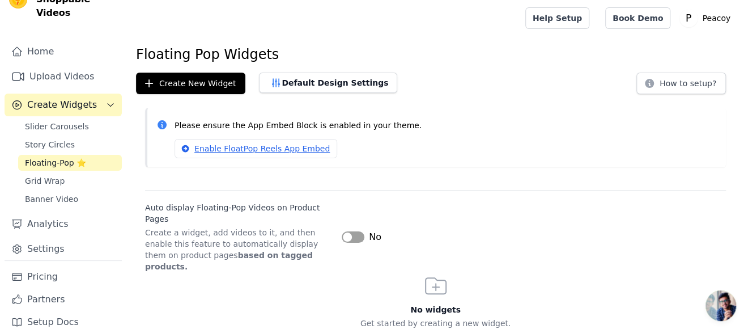
scroll to position [12, 0]
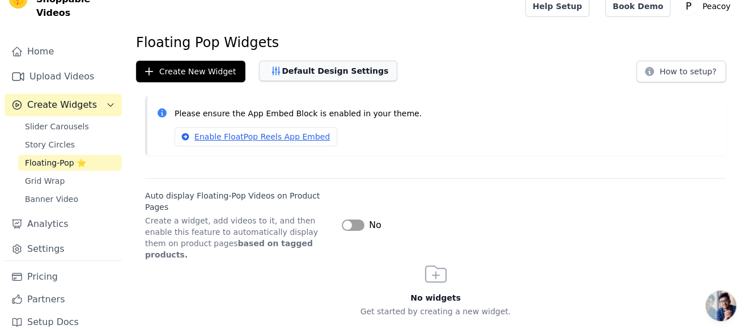
click at [305, 65] on button "Default Design Settings" at bounding box center [328, 71] width 138 height 20
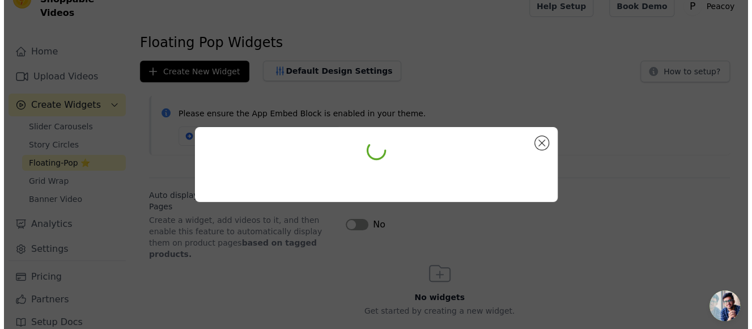
scroll to position [0, 0]
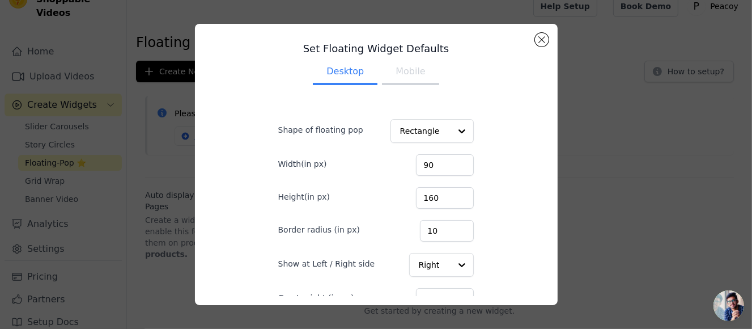
click at [408, 74] on button "Mobile" at bounding box center [410, 72] width 57 height 25
click at [539, 32] on div "Set Floating Widget Defaults Desktop Mobile Shape of floating pop Rectangle Wid…" at bounding box center [376, 164] width 363 height 281
click at [544, 35] on button "Close modal" at bounding box center [542, 40] width 14 height 14
